Goal: Unclear

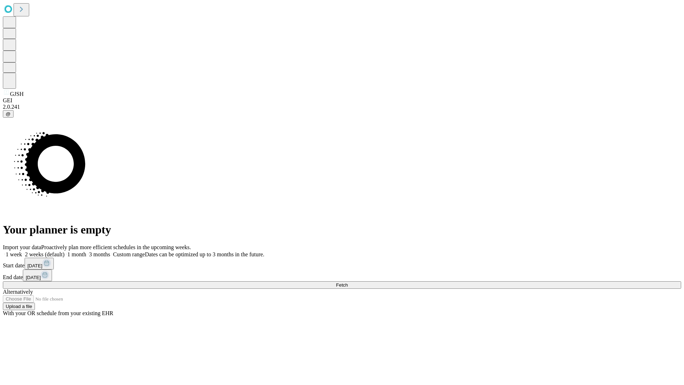
click at [348, 282] on span "Fetch" at bounding box center [342, 284] width 12 height 5
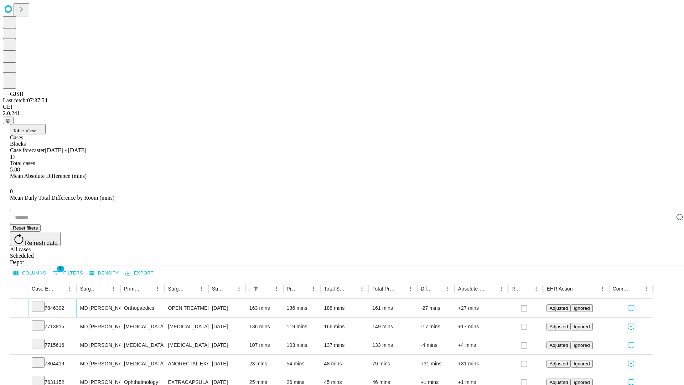
click at [42, 303] on icon at bounding box center [38, 306] width 7 height 7
